Goal: Task Accomplishment & Management: Manage account settings

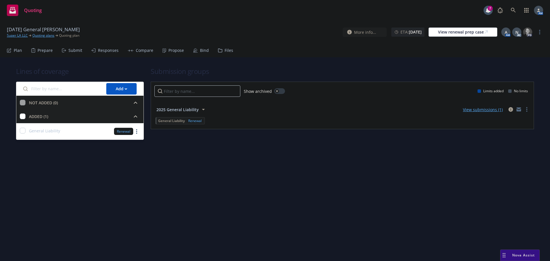
click at [169, 50] on div "Propose" at bounding box center [175, 50] width 15 height 5
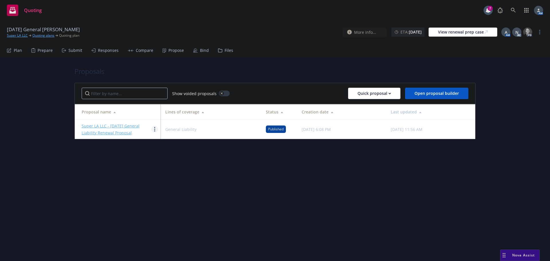
click at [154, 131] on link "more" at bounding box center [154, 129] width 7 height 7
click at [295, 176] on div "Proposals Show voided proposals Quick proposal Open proposal builder Proposal n…" at bounding box center [275, 159] width 550 height 204
click at [119, 127] on link "Super LA LLC - 9/1/2025 General Liability Renewal Proposal" at bounding box center [111, 129] width 58 height 12
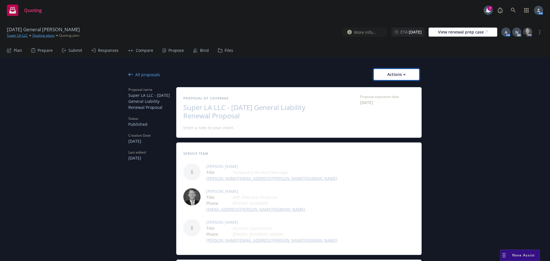
click at [391, 76] on div "Actions" at bounding box center [396, 74] width 27 height 11
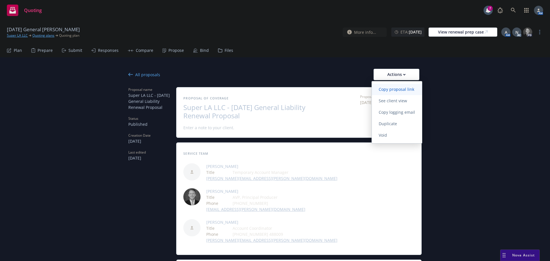
click at [387, 87] on span "Copy proposal link" at bounding box center [396, 88] width 49 height 5
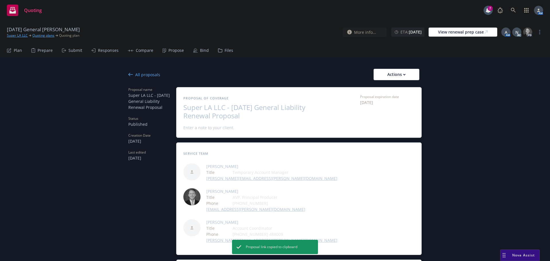
type textarea "x"
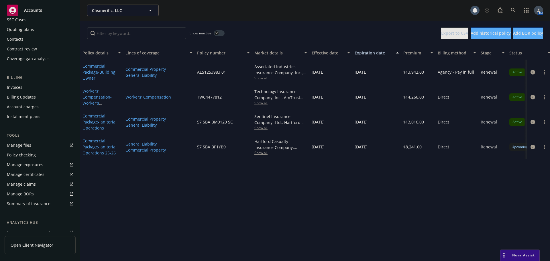
scroll to position [122, 0]
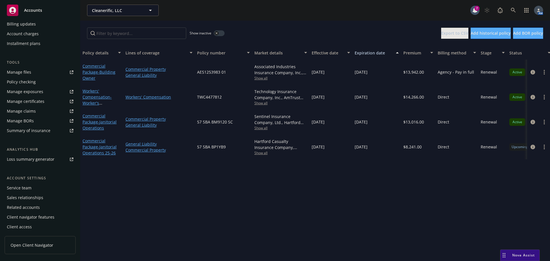
click at [27, 188] on div "Service team" at bounding box center [19, 187] width 25 height 9
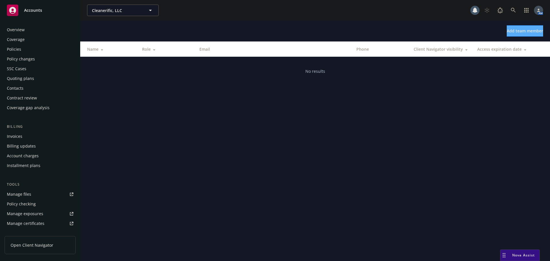
scroll to position [122, 0]
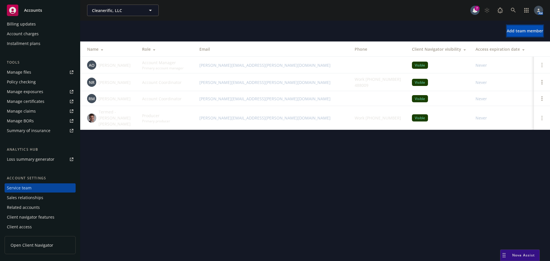
click at [506, 33] on span "Add team member" at bounding box center [524, 30] width 36 height 5
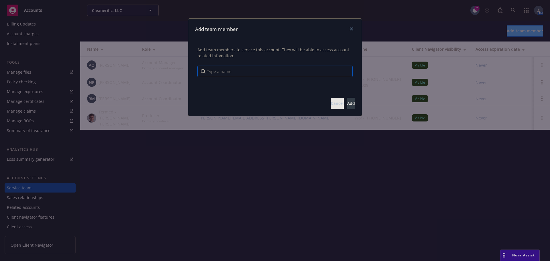
click at [282, 73] on input "Type a name" at bounding box center [274, 71] width 155 height 11
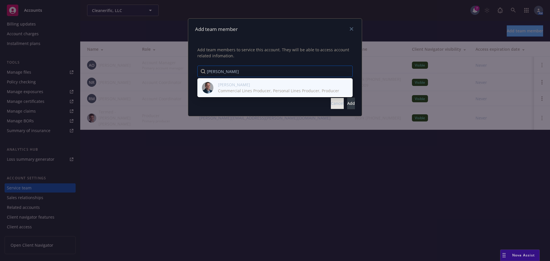
type input "josh"
click at [243, 85] on span "Josh Young" at bounding box center [278, 85] width 121 height 6
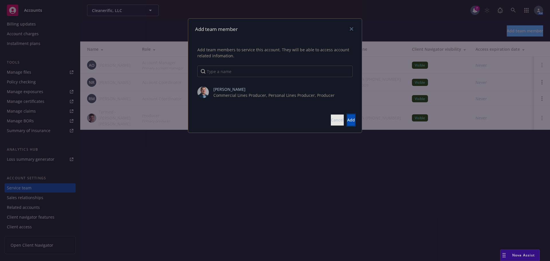
click at [347, 121] on span "Add" at bounding box center [351, 119] width 8 height 5
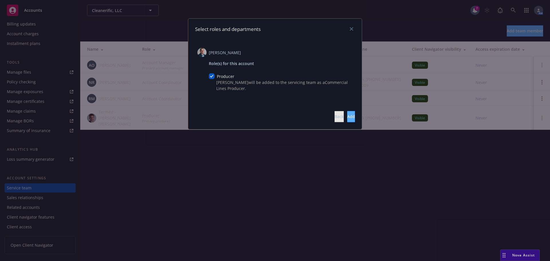
click at [358, 115] on div "Back Add" at bounding box center [274, 116] width 173 height 25
click at [349, 116] on button "Add" at bounding box center [351, 116] width 8 height 11
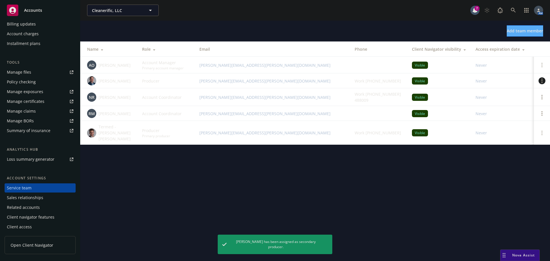
click at [540, 81] on link "Open options" at bounding box center [541, 80] width 7 height 7
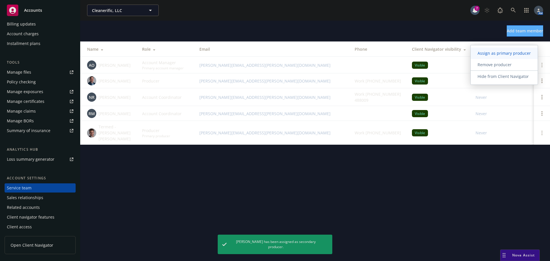
click at [504, 53] on span "Assign as primary producer" at bounding box center [503, 52] width 67 height 5
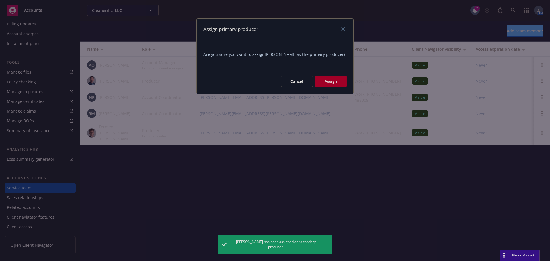
click at [333, 83] on button "Assign" at bounding box center [330, 81] width 31 height 11
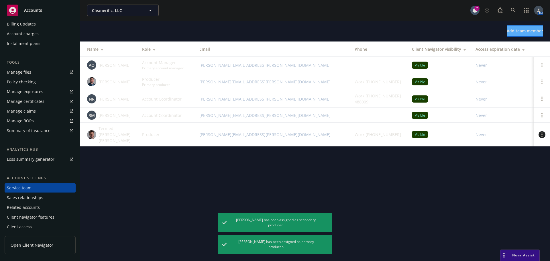
click at [541, 132] on circle "Open options" at bounding box center [541, 132] width 1 height 1
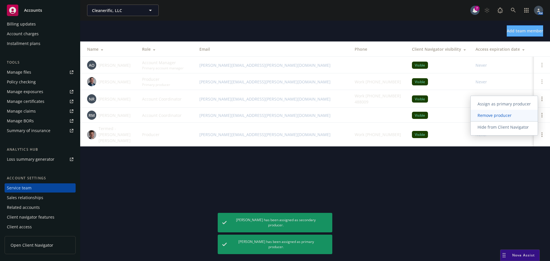
click at [497, 114] on span "Remove producer" at bounding box center [494, 115] width 48 height 5
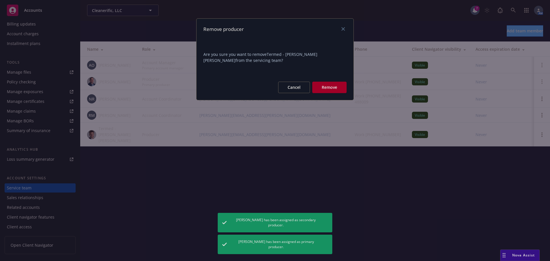
click at [333, 87] on button "Remove" at bounding box center [329, 87] width 34 height 11
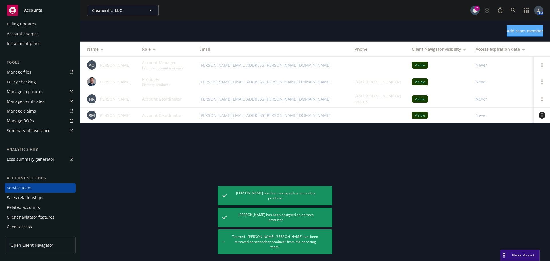
click at [540, 116] on link "Open options" at bounding box center [541, 115] width 7 height 7
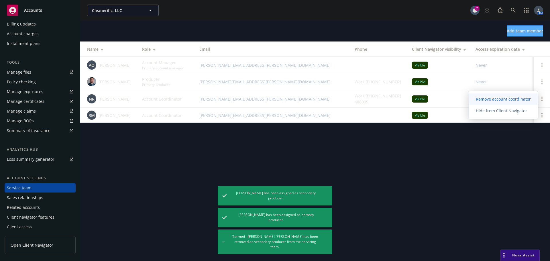
click at [502, 99] on span "Remove account coordinator" at bounding box center [503, 98] width 69 height 5
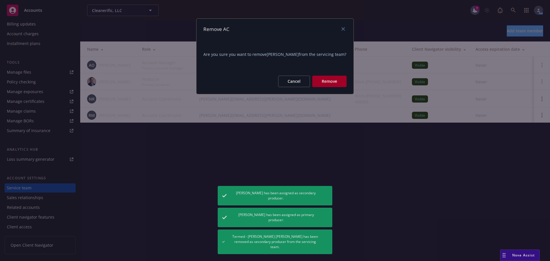
click at [319, 81] on button "Remove" at bounding box center [329, 81] width 34 height 11
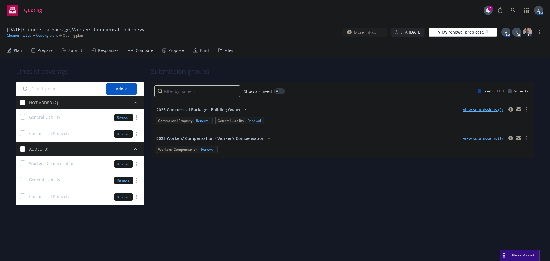
click at [168, 52] on div "Propose" at bounding box center [175, 50] width 15 height 5
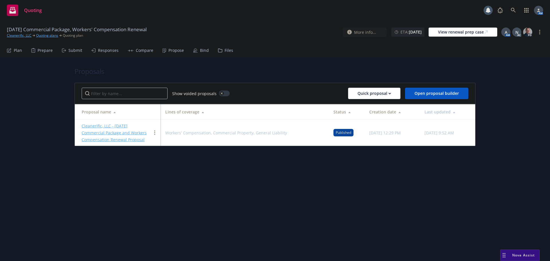
click at [119, 126] on link "Cleanerific, LLC - 9/1/2025 Commercial Package and Workers Compensation Renewal…" at bounding box center [114, 132] width 65 height 19
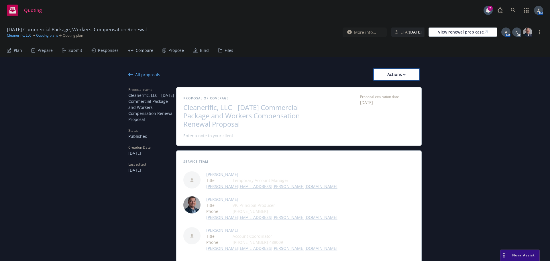
click at [384, 72] on div "Actions" at bounding box center [396, 74] width 27 height 11
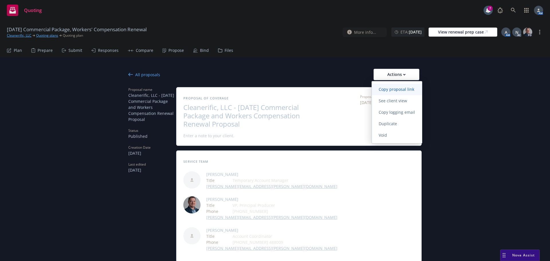
click at [385, 87] on span "Copy proposal link" at bounding box center [396, 88] width 49 height 5
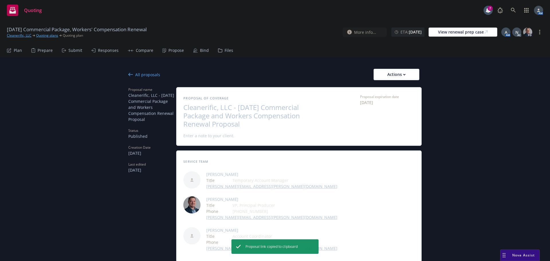
type textarea "x"
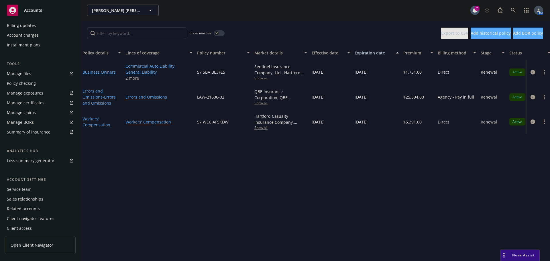
scroll to position [122, 0]
click at [23, 186] on div "Service team" at bounding box center [19, 187] width 25 height 9
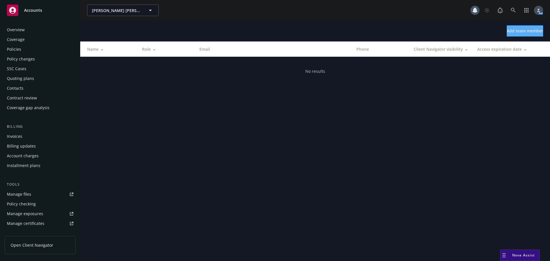
scroll to position [122, 0]
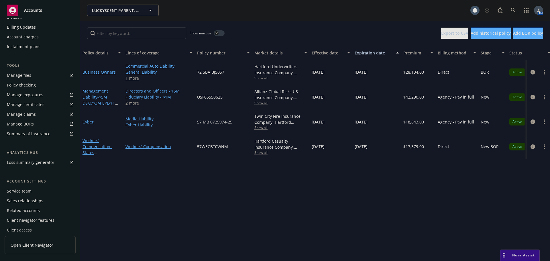
scroll to position [122, 0]
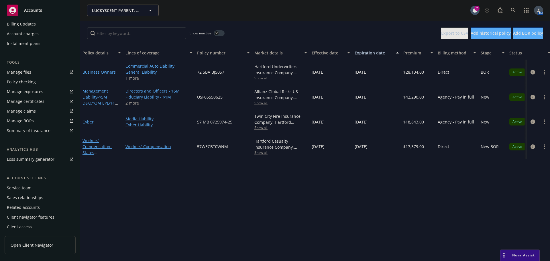
click at [18, 186] on div "Service team" at bounding box center [19, 187] width 25 height 9
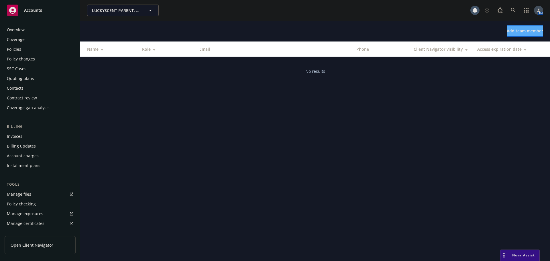
scroll to position [122, 0]
